Goal: Information Seeking & Learning: Check status

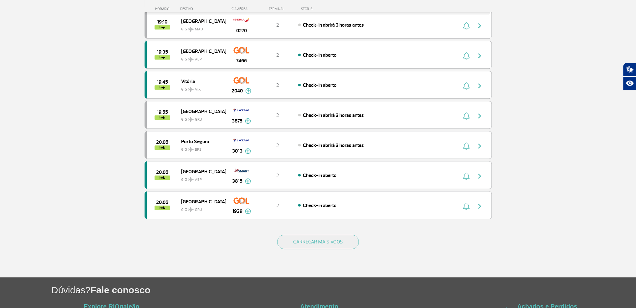
scroll to position [532, 0]
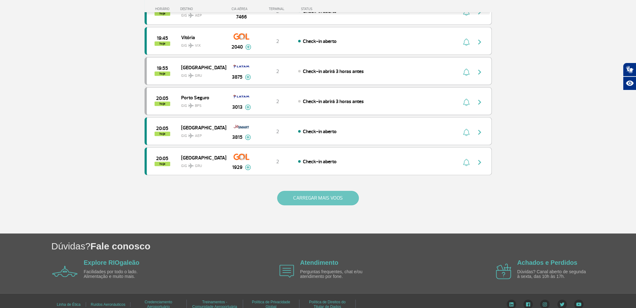
click at [327, 195] on button "CARREGAR MAIS VOOS" at bounding box center [318, 198] width 82 height 14
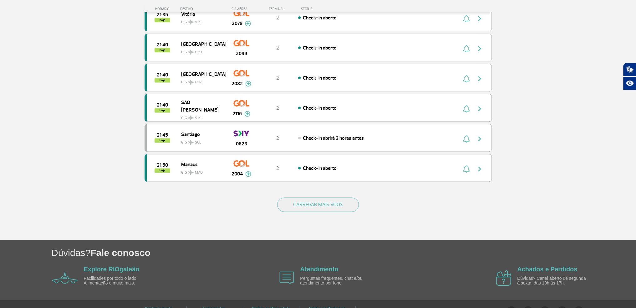
scroll to position [1126, 0]
click at [333, 197] on button "CARREGAR MAIS VOOS" at bounding box center [318, 204] width 82 height 14
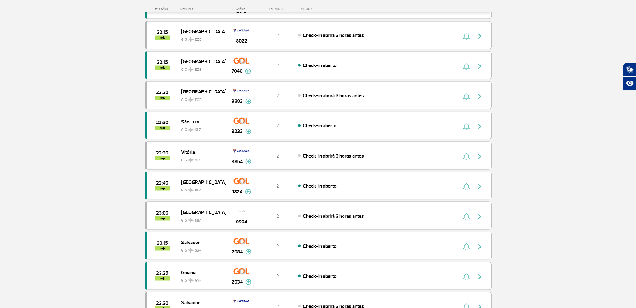
scroll to position [1439, 0]
click at [204, 123] on span "GIG SLZ" at bounding box center [201, 127] width 40 height 9
click at [247, 128] on img at bounding box center [248, 131] width 6 height 6
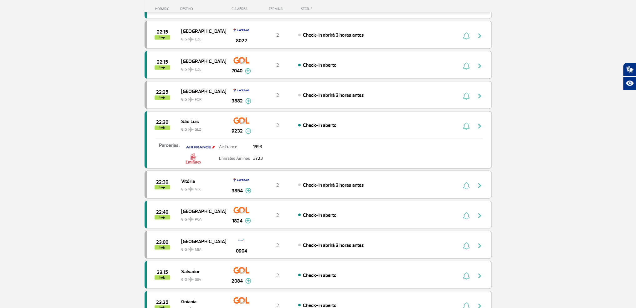
click at [247, 128] on img at bounding box center [248, 131] width 6 height 6
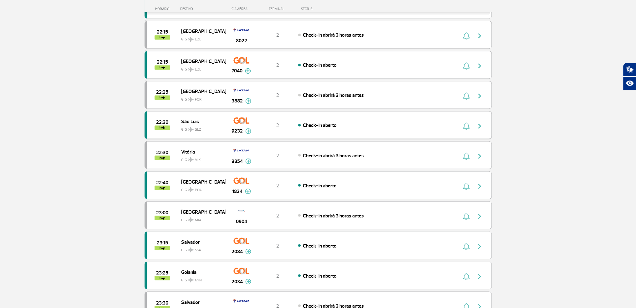
click at [156, 125] on span "hoje" at bounding box center [163, 127] width 16 height 4
click at [481, 122] on img "button" at bounding box center [480, 126] width 8 height 8
click at [479, 122] on img "button" at bounding box center [480, 126] width 8 height 8
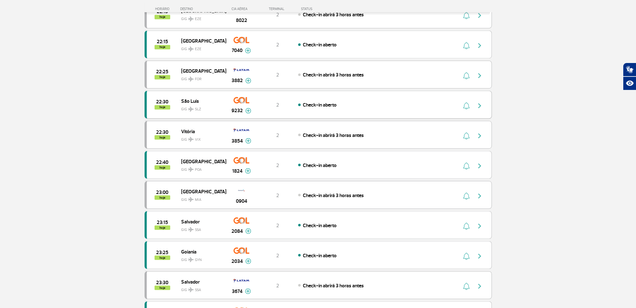
scroll to position [1471, 0]
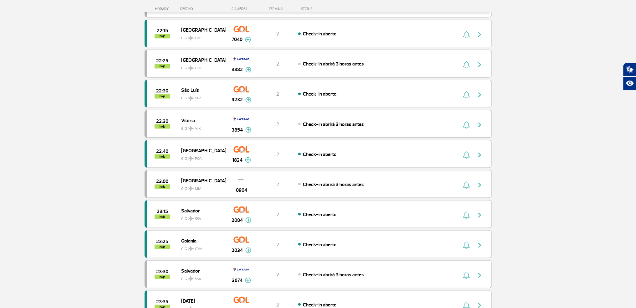
click at [190, 122] on span "GIG VIX" at bounding box center [201, 126] width 40 height 9
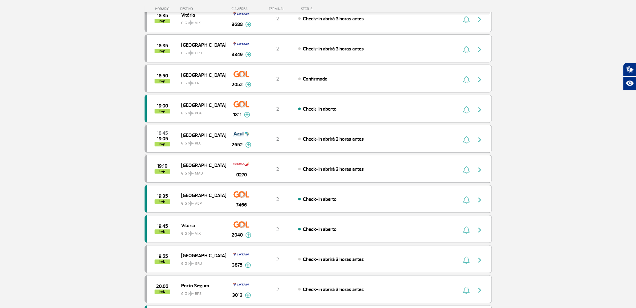
scroll to position [535, 0]
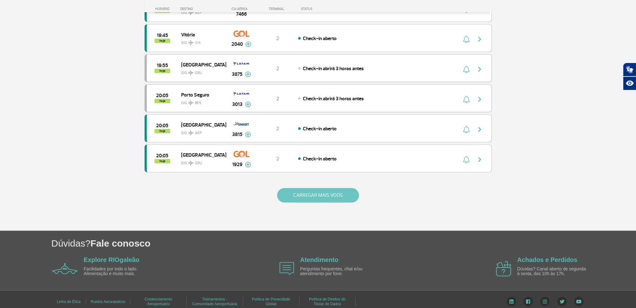
click at [333, 189] on button "CARREGAR MAIS VOOS" at bounding box center [318, 195] width 82 height 14
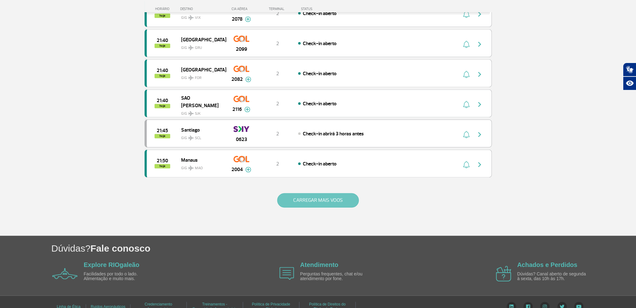
click at [333, 193] on button "CARREGAR MAIS VOOS" at bounding box center [318, 200] width 82 height 14
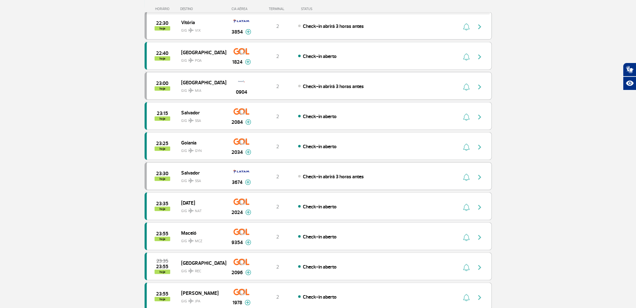
scroll to position [1726, 0]
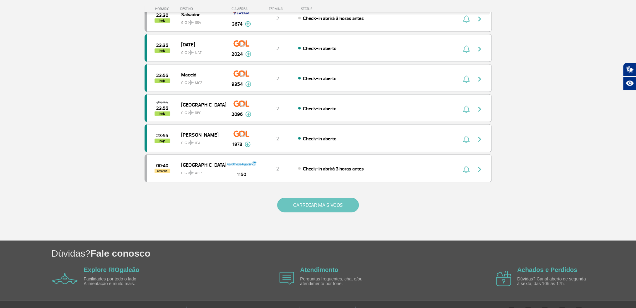
click at [333, 198] on button "CARREGAR MAIS VOOS" at bounding box center [318, 205] width 82 height 14
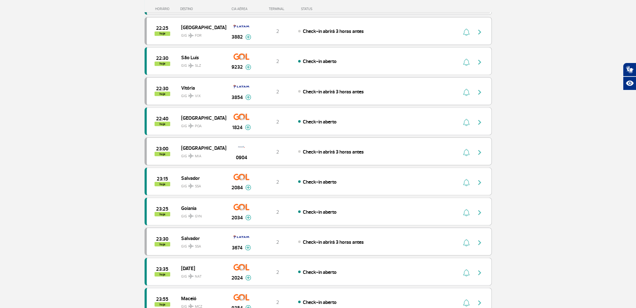
scroll to position [1445, 0]
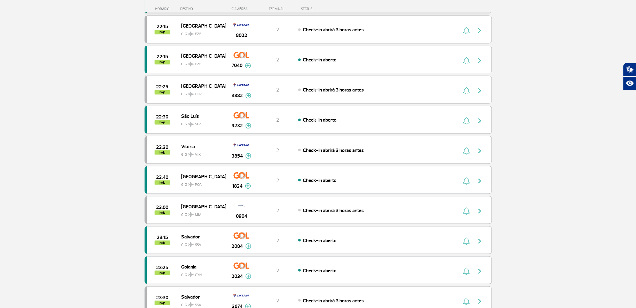
click at [382, 111] on div "22:30 hoje [GEOGRAPHIC_DATA] SLZ 9232 2 Check-in aberto Parcerias: Air [GEOGRAP…" at bounding box center [318, 119] width 347 height 28
click at [238, 110] on img at bounding box center [241, 115] width 16 height 11
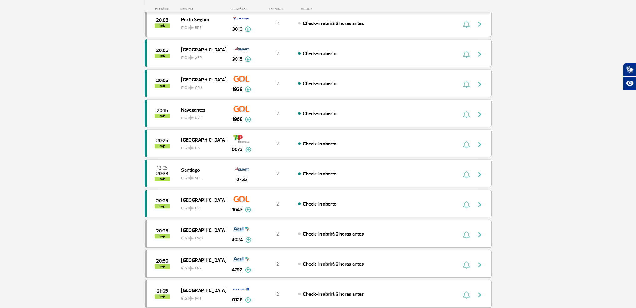
scroll to position [569, 0]
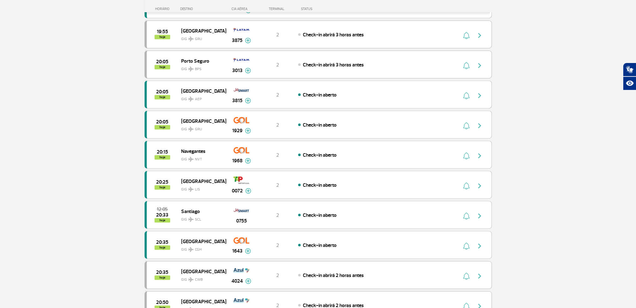
click at [303, 10] on div "STATUS" at bounding box center [323, 9] width 51 height 4
click at [308, 6] on div "HORÁRIO DESTINO CIA AÉREA TERMINAL STATUS" at bounding box center [323, 6] width 357 height 12
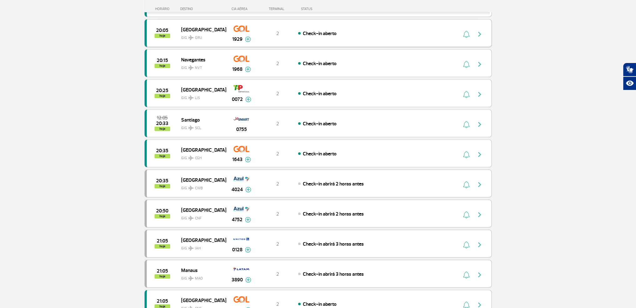
scroll to position [600, 0]
